Goal: Information Seeking & Learning: Learn about a topic

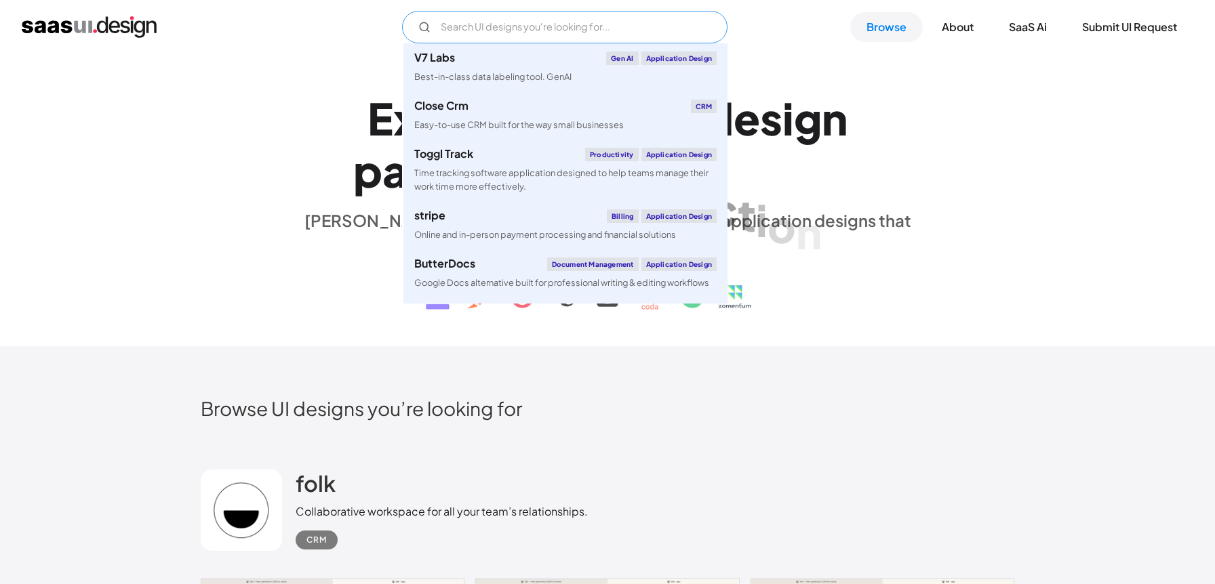
click at [555, 31] on input "Email Form" at bounding box center [564, 27] width 325 height 33
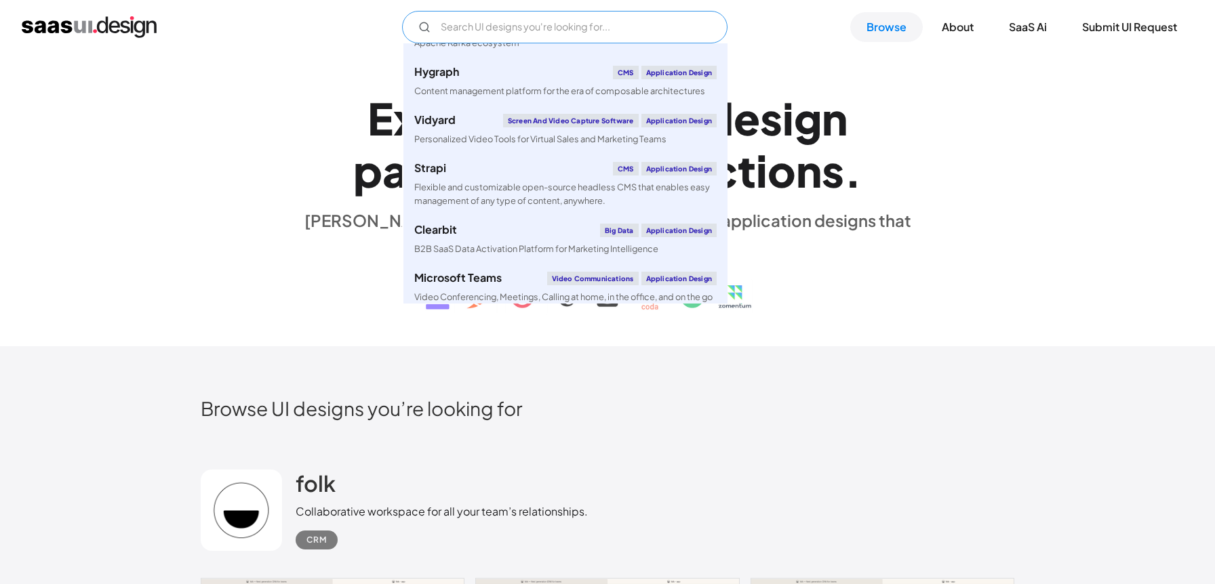
scroll to position [2127, 0]
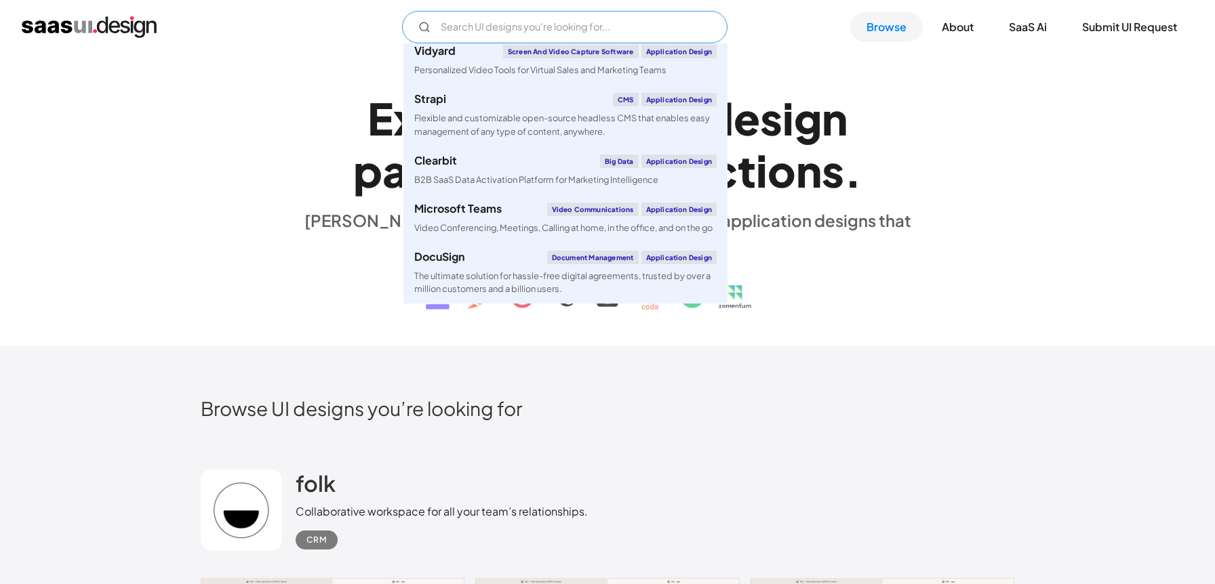
click at [549, 26] on input "Email Form" at bounding box center [564, 27] width 325 height 33
click at [596, 417] on h2 "Browse UI designs you’re looking for" at bounding box center [608, 409] width 814 height 24
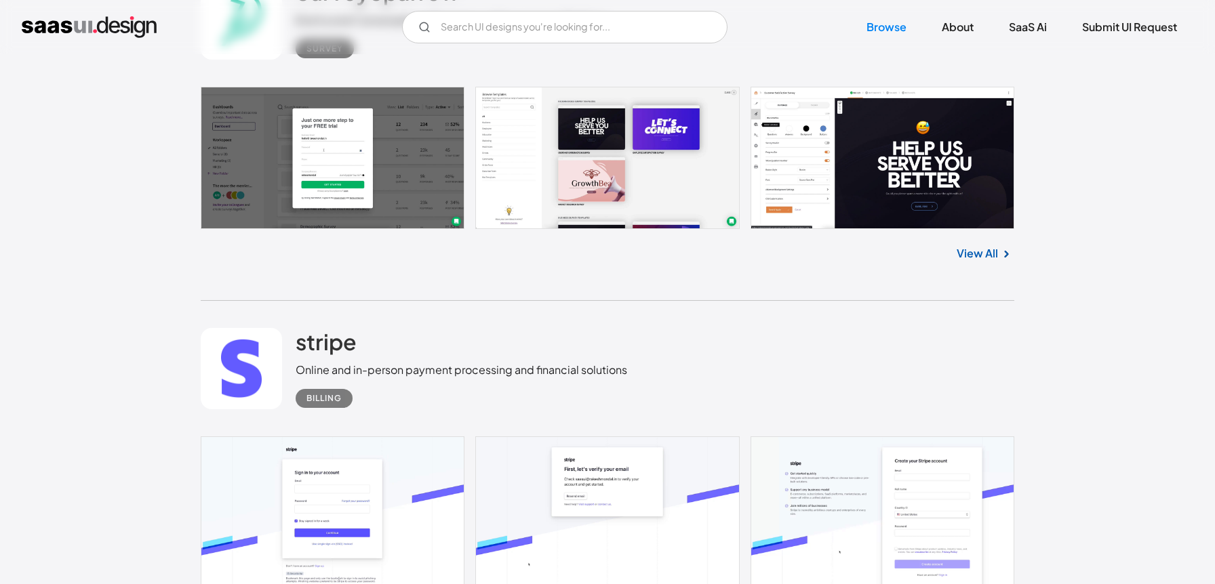
scroll to position [5029, 0]
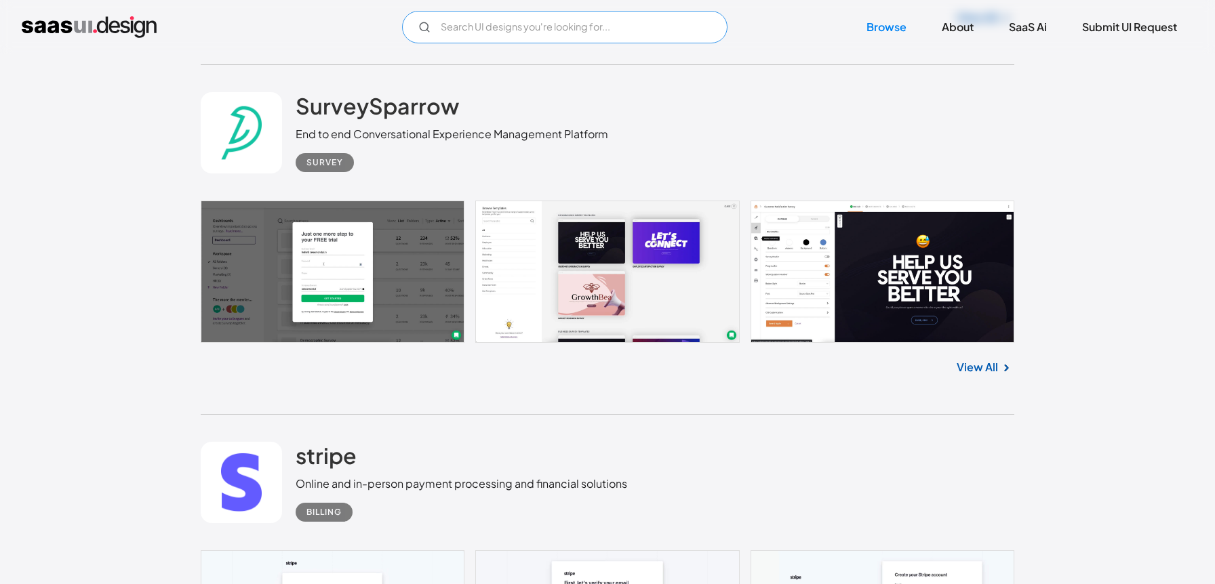
click at [579, 33] on input "Email Form" at bounding box center [564, 27] width 325 height 33
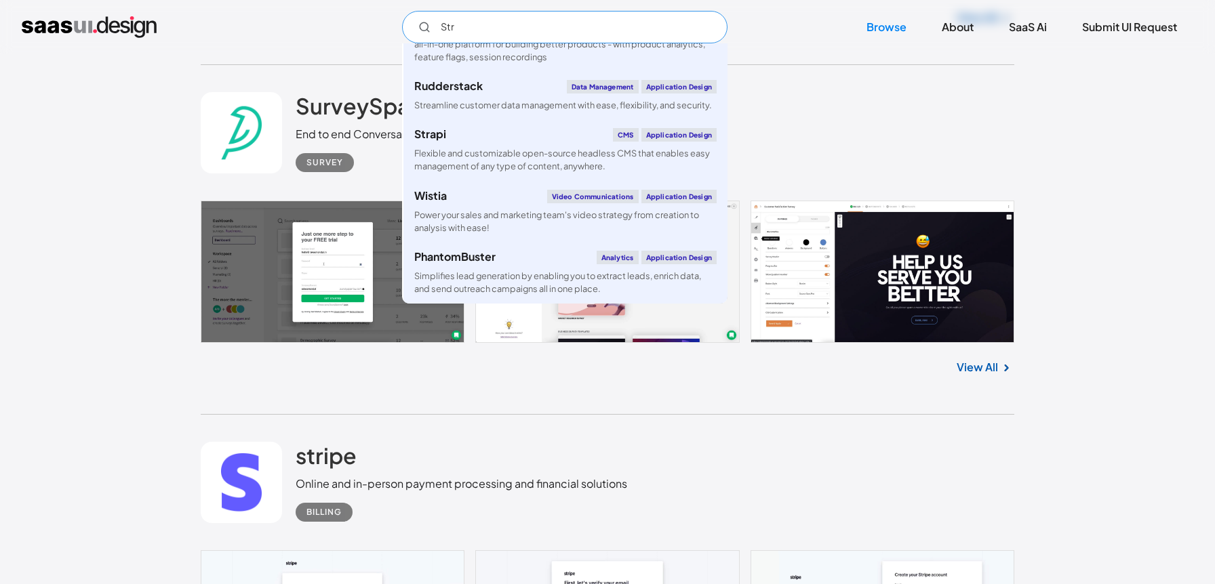
scroll to position [0, 0]
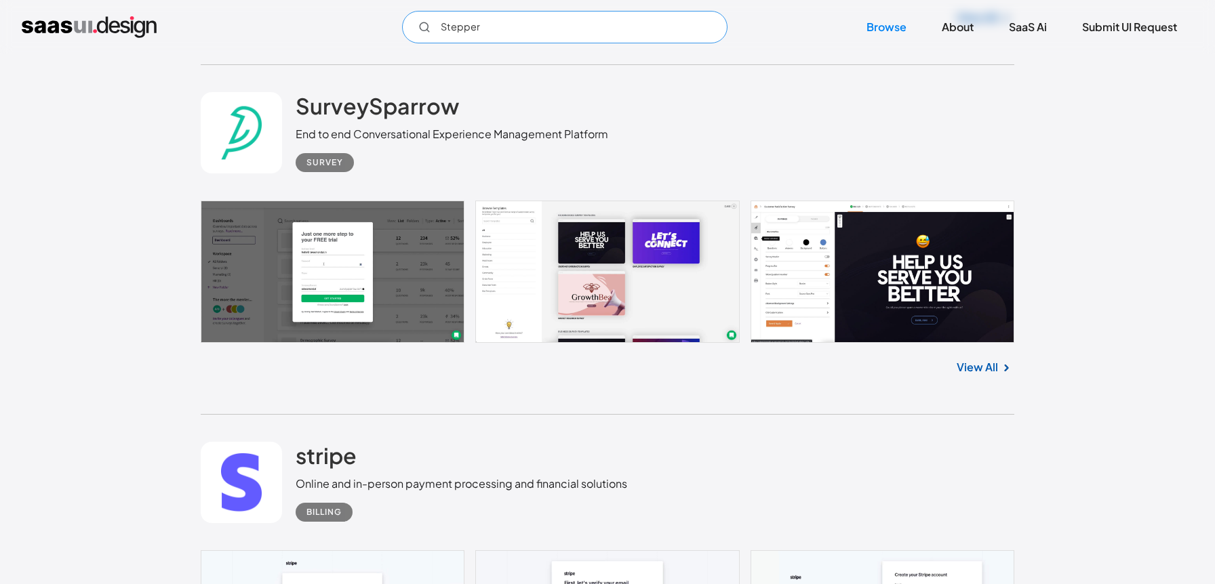
click at [707, 31] on input "Stepper" at bounding box center [564, 27] width 325 height 33
click at [439, 24] on input "Stepper" at bounding box center [564, 27] width 325 height 33
type input "Stepper"
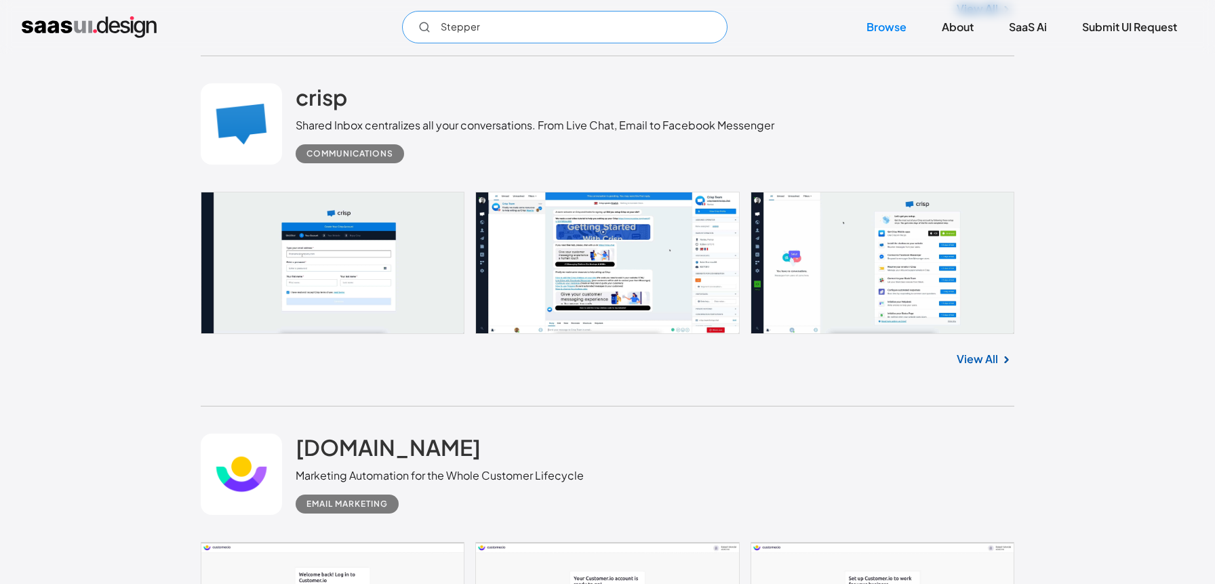
scroll to position [6470, 0]
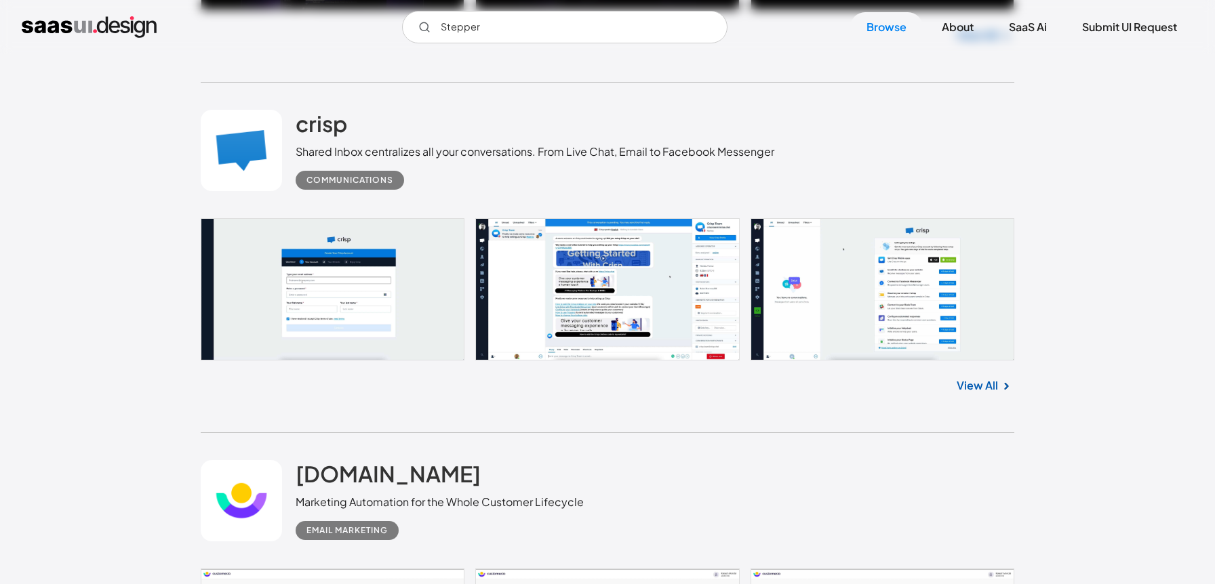
click at [991, 378] on link "View All" at bounding box center [977, 386] width 41 height 16
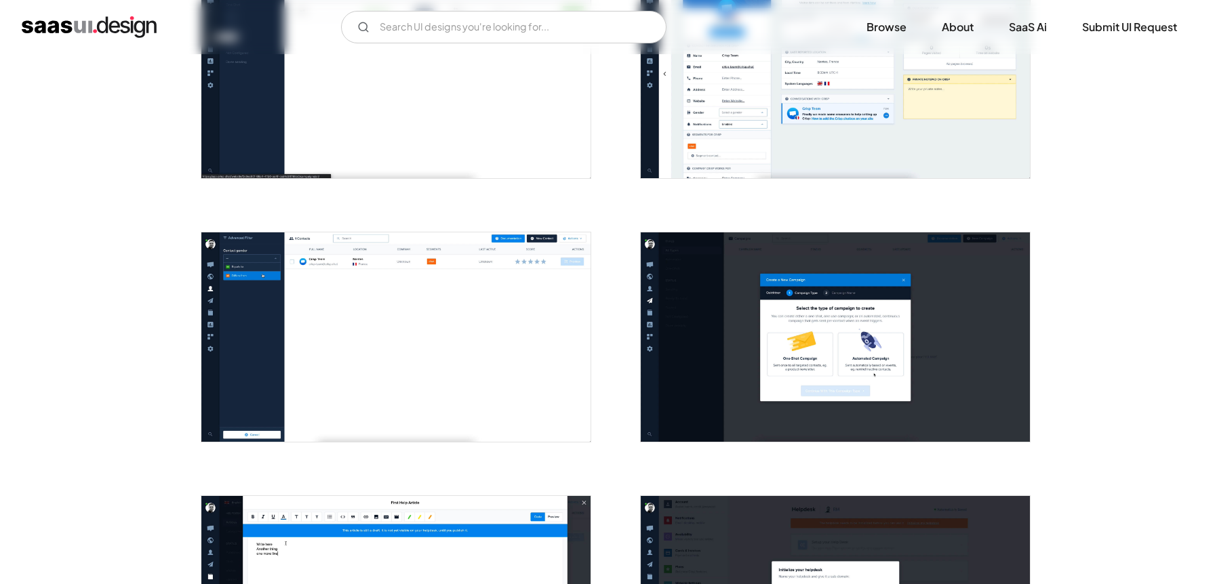
scroll to position [1651, 0]
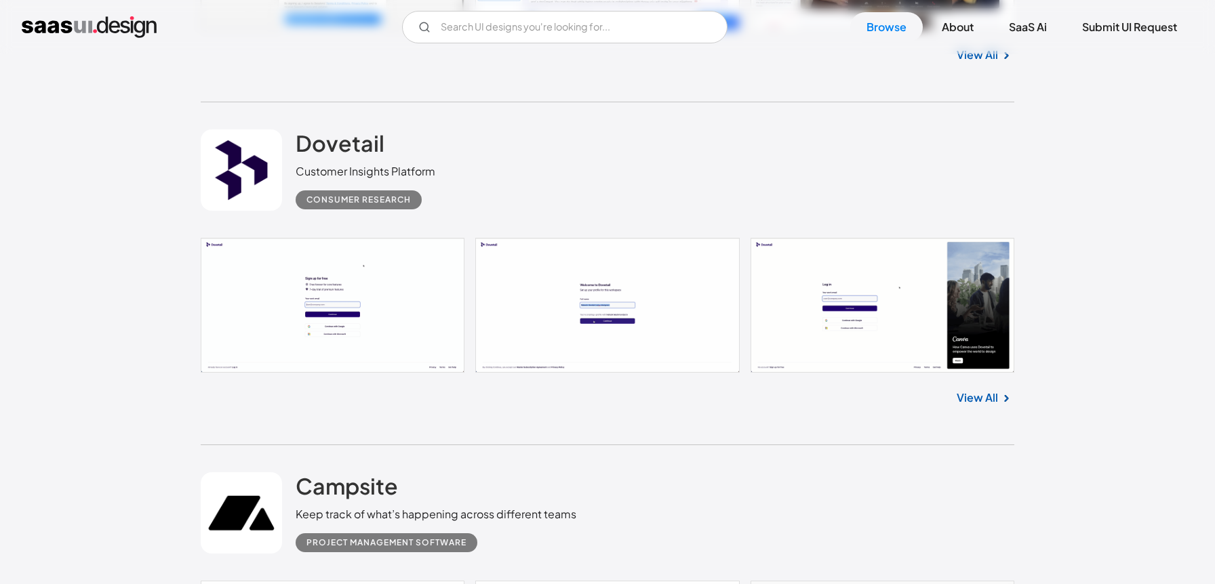
scroll to position [18899, 0]
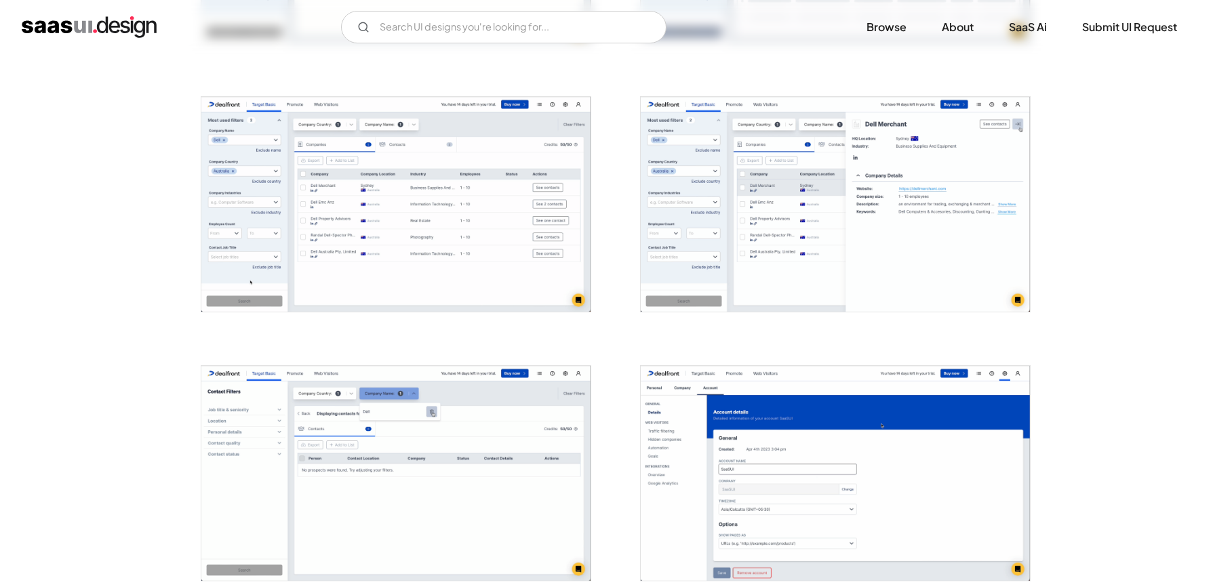
scroll to position [1267, 0]
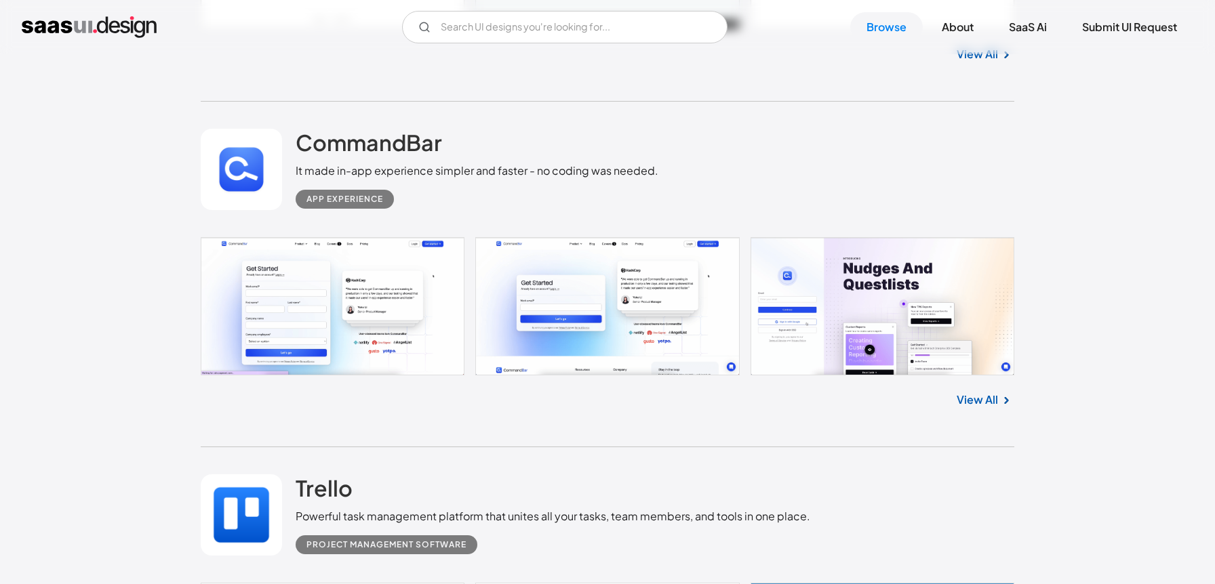
scroll to position [32210, 0]
